Goal: Task Accomplishment & Management: Manage account settings

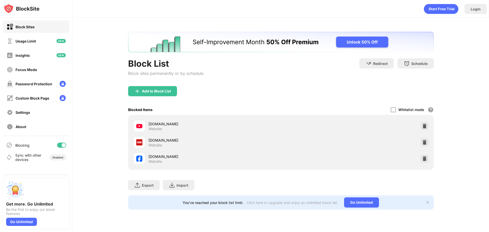
click at [63, 143] on div at bounding box center [64, 145] width 4 height 4
click at [61, 144] on div at bounding box center [60, 145] width 4 height 4
